Goal: Task Accomplishment & Management: Manage account settings

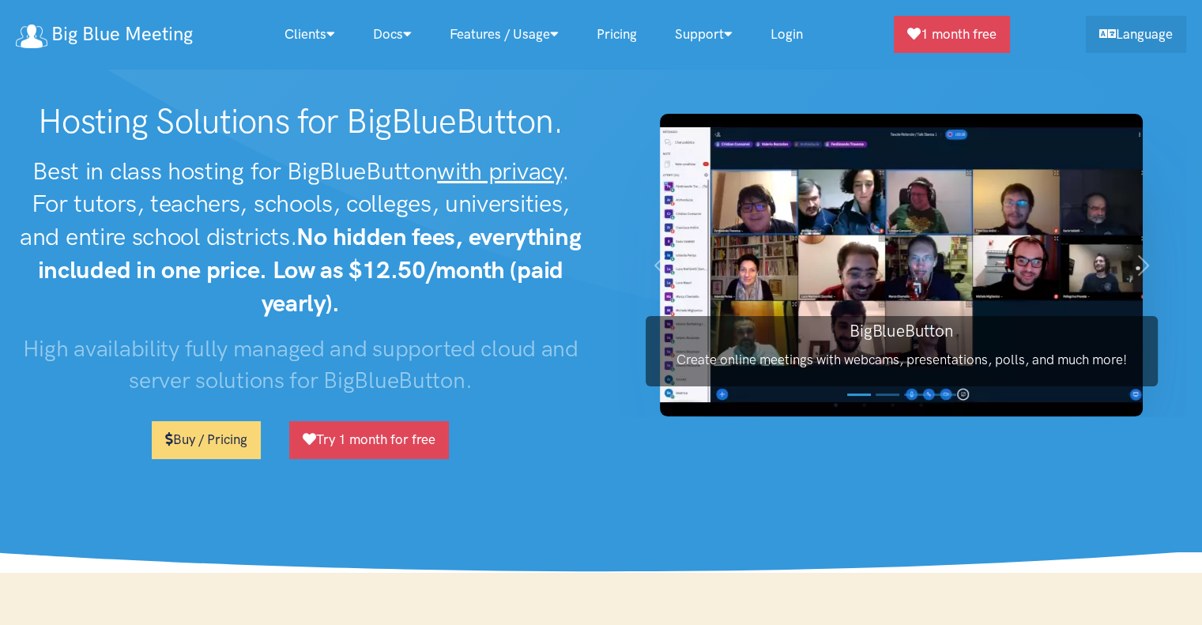
click at [782, 31] on link "Login" at bounding box center [787, 34] width 70 height 34
click at [794, 32] on link "Login" at bounding box center [787, 34] width 70 height 34
click at [790, 34] on link "Login" at bounding box center [787, 34] width 70 height 34
click at [805, 32] on link "Login" at bounding box center [787, 34] width 70 height 34
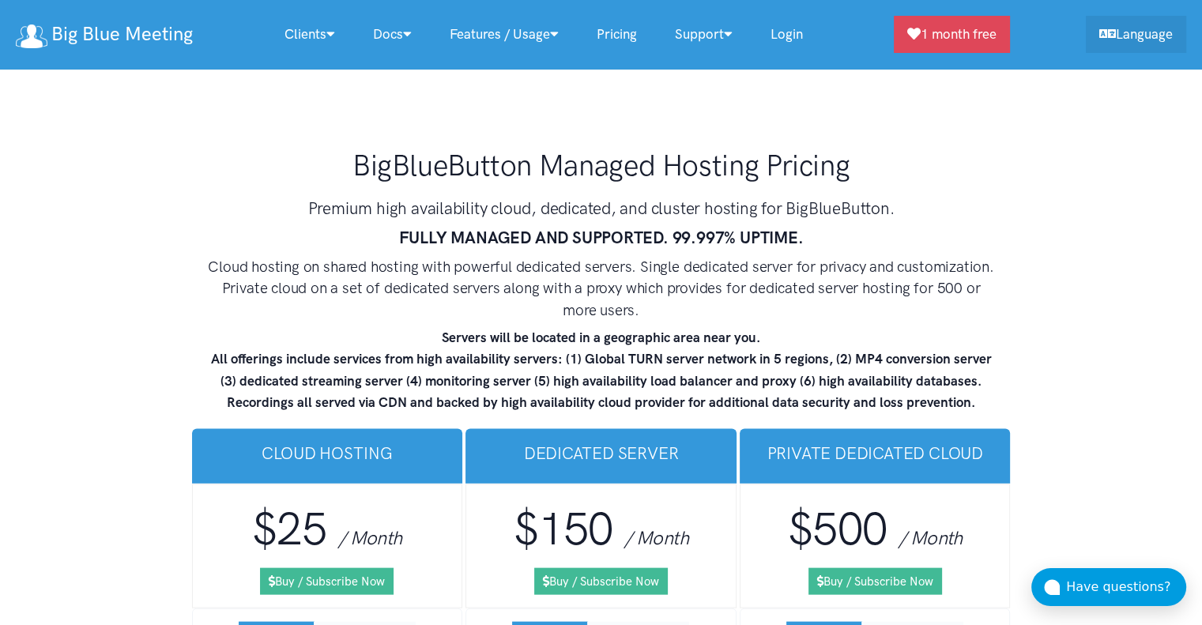
click at [802, 36] on link "Login" at bounding box center [787, 34] width 70 height 34
